Goal: Information Seeking & Learning: Learn about a topic

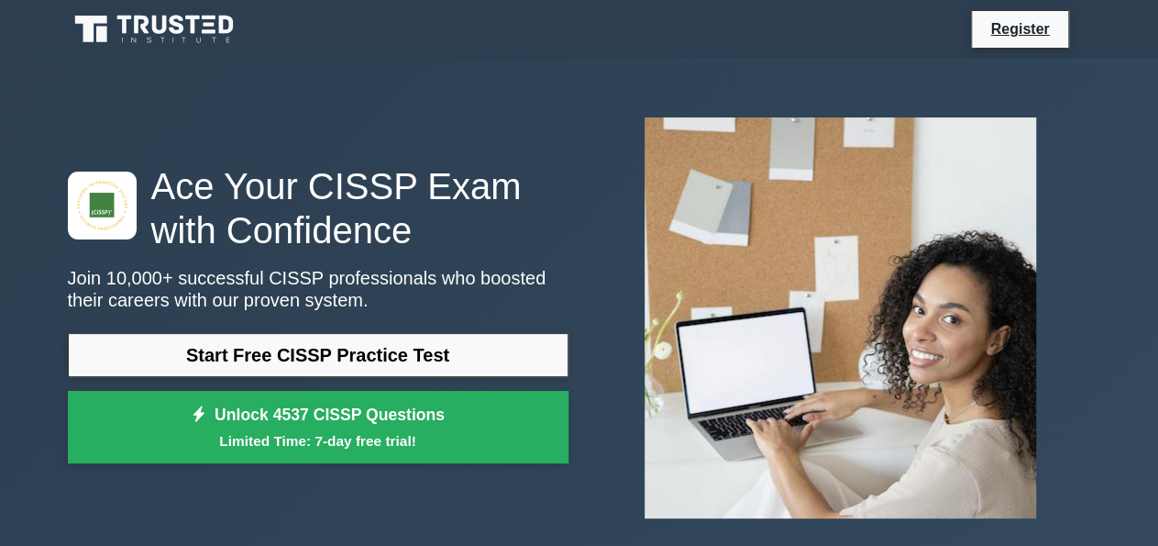
click at [417, 351] on link "Start Free CISSP Practice Test" at bounding box center [318, 355] width 501 height 44
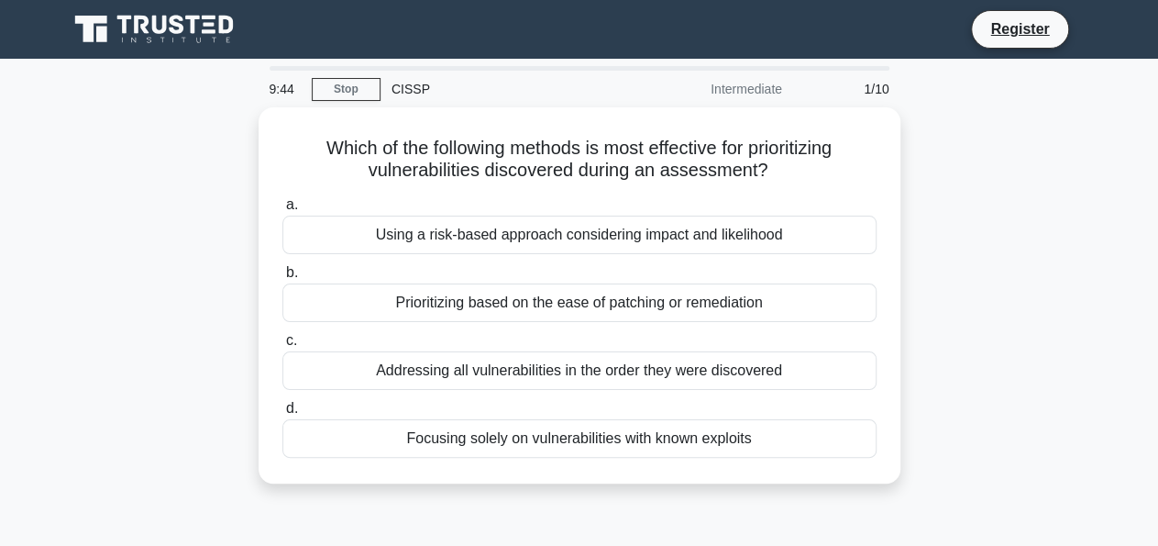
click at [399, 96] on div "CISSP" at bounding box center [507, 89] width 252 height 37
click at [339, 87] on link "Stop" at bounding box center [346, 89] width 69 height 23
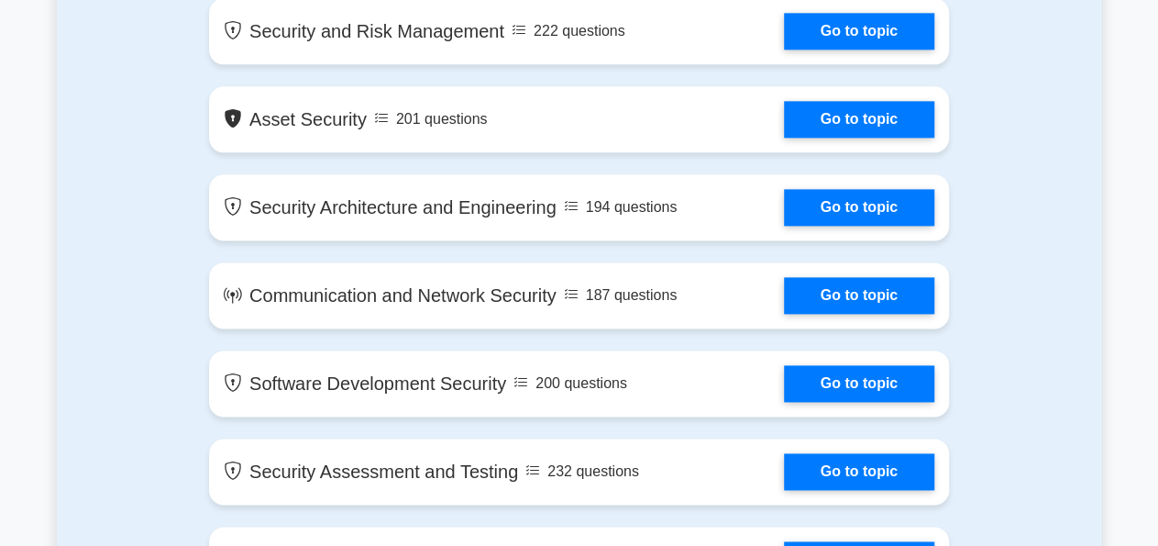
scroll to position [1068, 0]
